Goal: Task Accomplishment & Management: Manage account settings

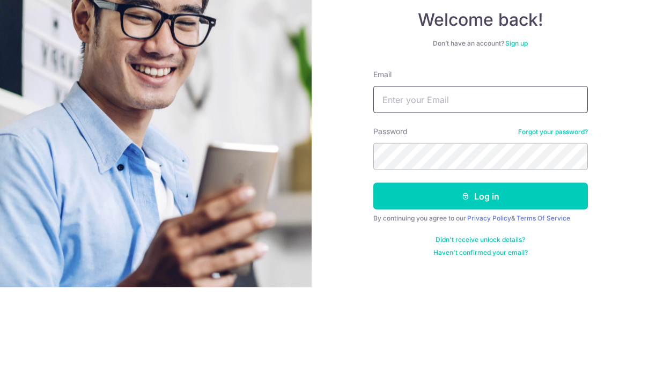
type input "[EMAIL_ADDRESS][DOMAIN_NAME]"
click at [480, 285] on button "Log in" at bounding box center [480, 298] width 214 height 27
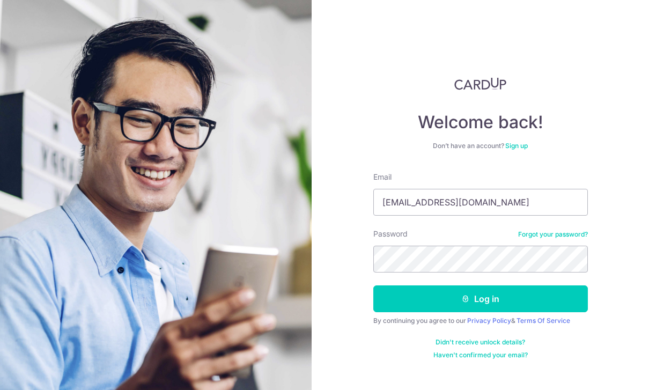
click at [554, 285] on button "Log in" at bounding box center [480, 298] width 214 height 27
click at [525, 285] on button "Log in" at bounding box center [480, 298] width 214 height 27
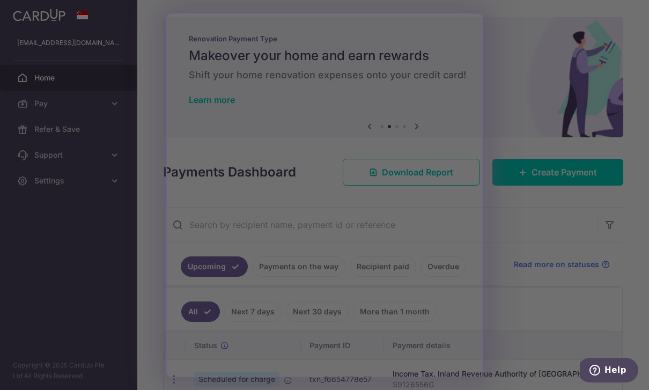
click at [102, 229] on div at bounding box center [327, 197] width 655 height 394
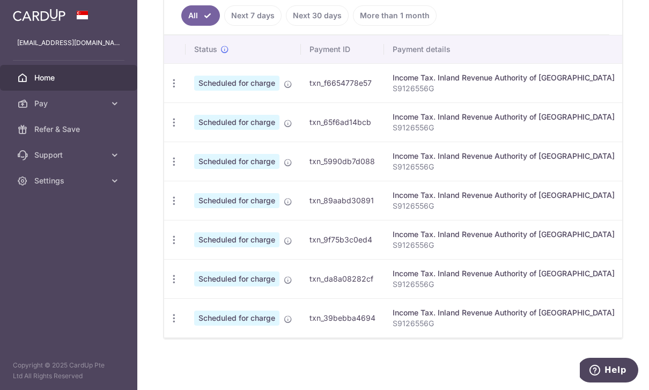
click at [168, 89] on icon "button" at bounding box center [173, 83] width 11 height 11
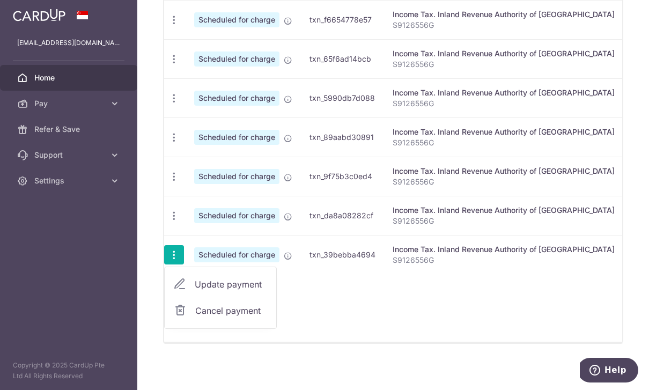
click at [195, 291] on span "Update payment" at bounding box center [231, 284] width 73 height 13
radio input "true"
type input "783.40"
type input "12/03/2026"
type input "S9126556G"
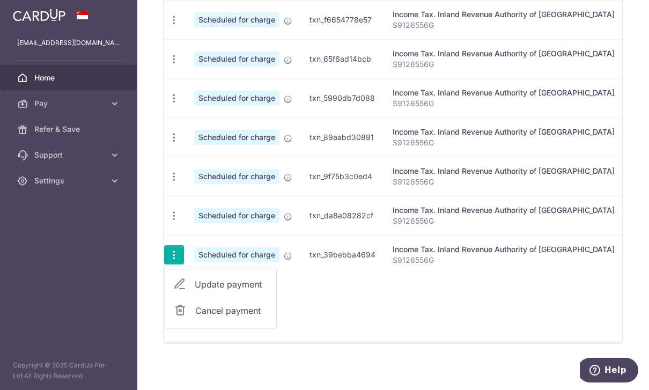
scroll to position [300, 0]
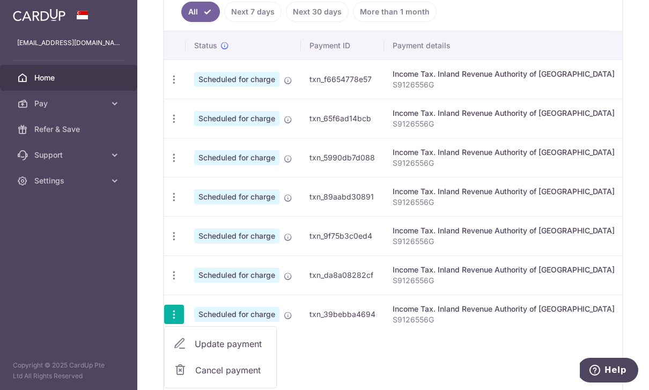
type input "MLTAX25R"
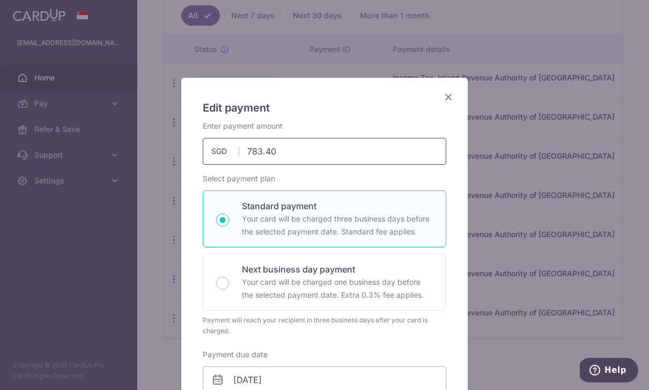
click at [382, 154] on input "783.40" at bounding box center [324, 151] width 243 height 27
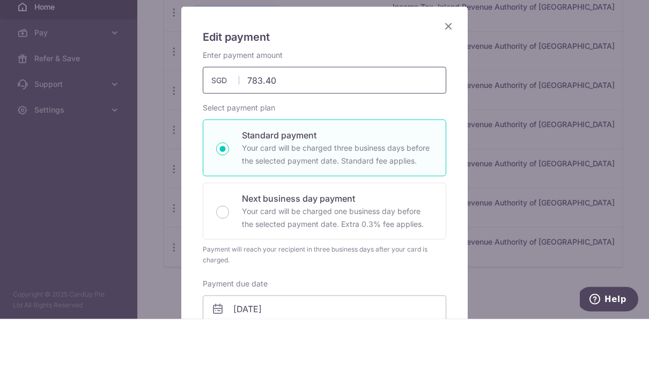
scroll to position [299, 0]
type input "783.35"
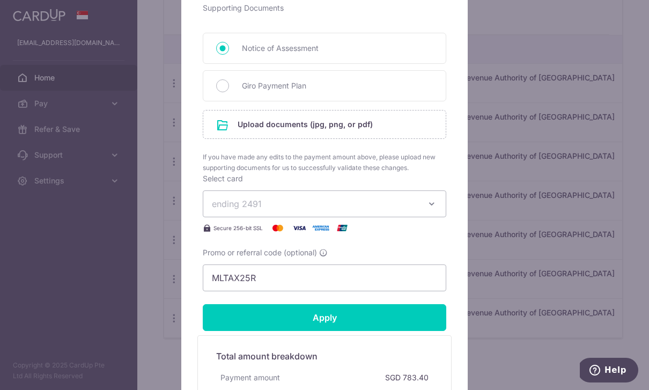
scroll to position [485, 0]
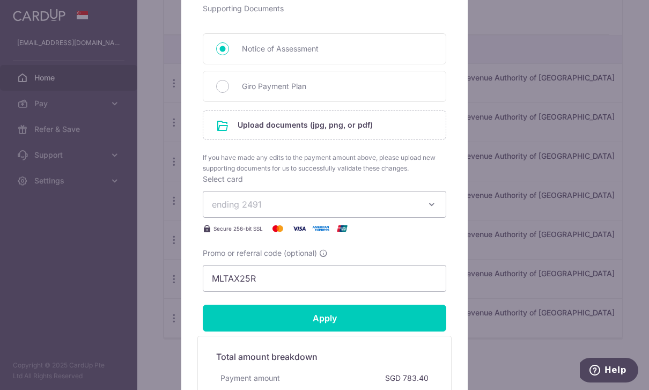
click at [411, 315] on input "Apply" at bounding box center [324, 318] width 243 height 27
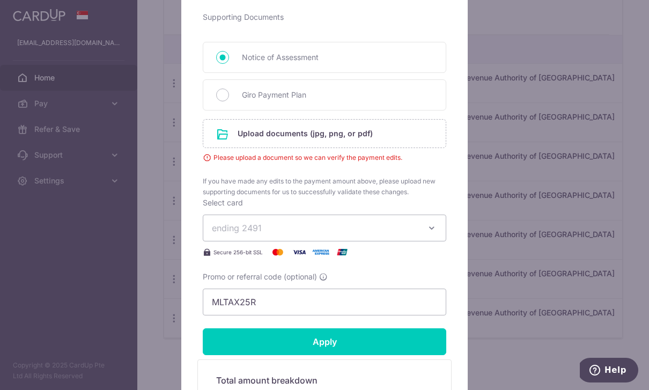
scroll to position [477, 0]
click at [383, 136] on input "file" at bounding box center [324, 133] width 242 height 28
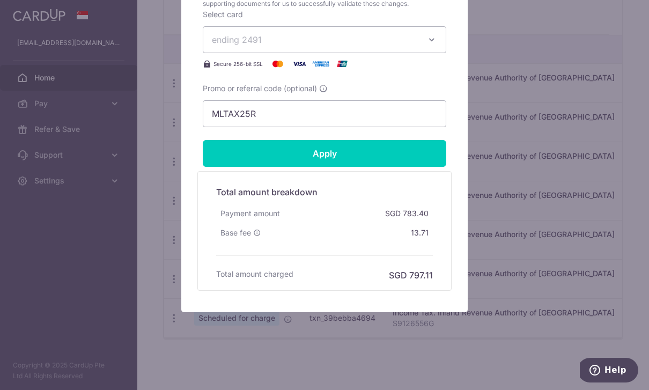
scroll to position [716, 0]
click at [422, 152] on input "Apply" at bounding box center [324, 153] width 243 height 27
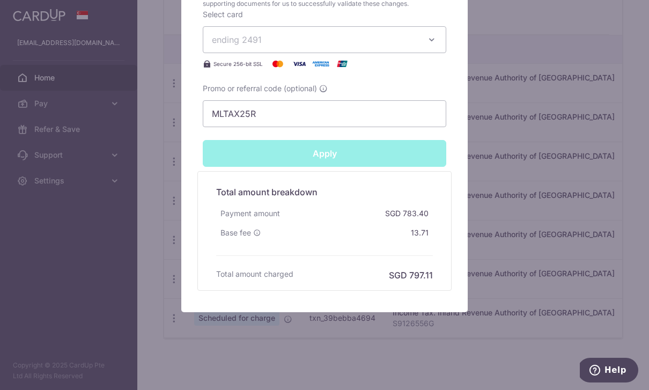
type input "Successfully Applied"
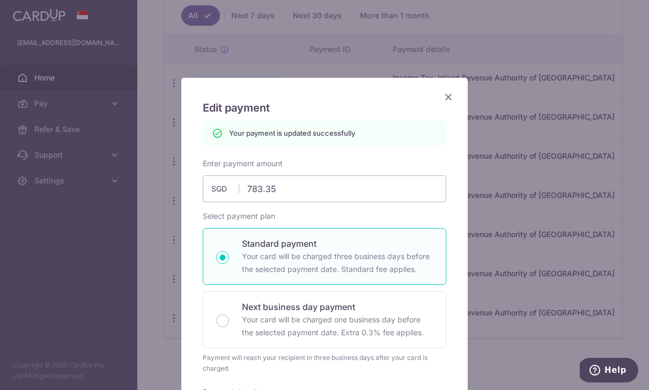
scroll to position [0, 0]
click at [451, 96] on icon "Close" at bounding box center [448, 96] width 13 height 13
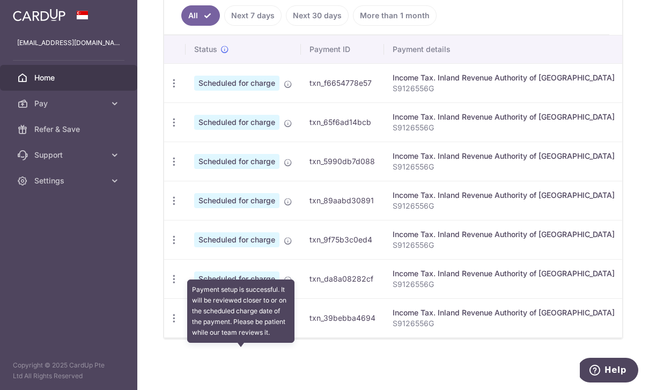
click at [236, 323] on icon at bounding box center [240, 319] width 9 height 9
click at [483, 35] on ul "All Next 7 days Next 30 days More than 1 month" at bounding box center [386, 12] width 445 height 43
